Goal: Download file/media

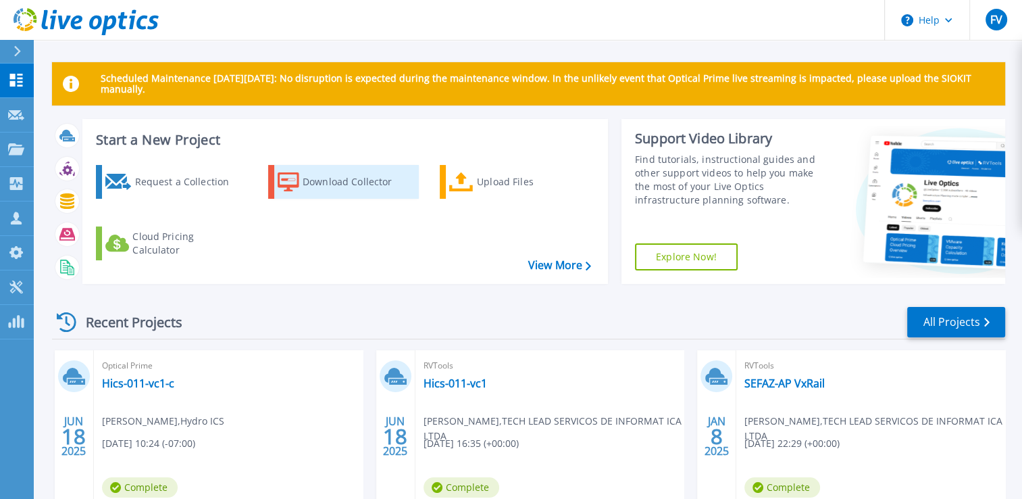
click at [340, 191] on div "Download Collector" at bounding box center [357, 181] width 108 height 27
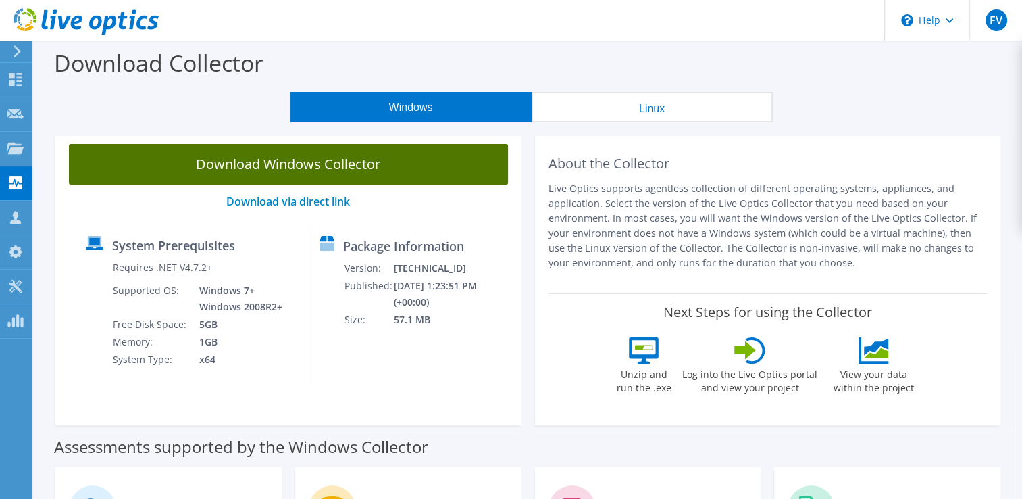
click at [358, 163] on link "Download Windows Collector" at bounding box center [288, 164] width 439 height 41
